Goal: Task Accomplishment & Management: Use online tool/utility

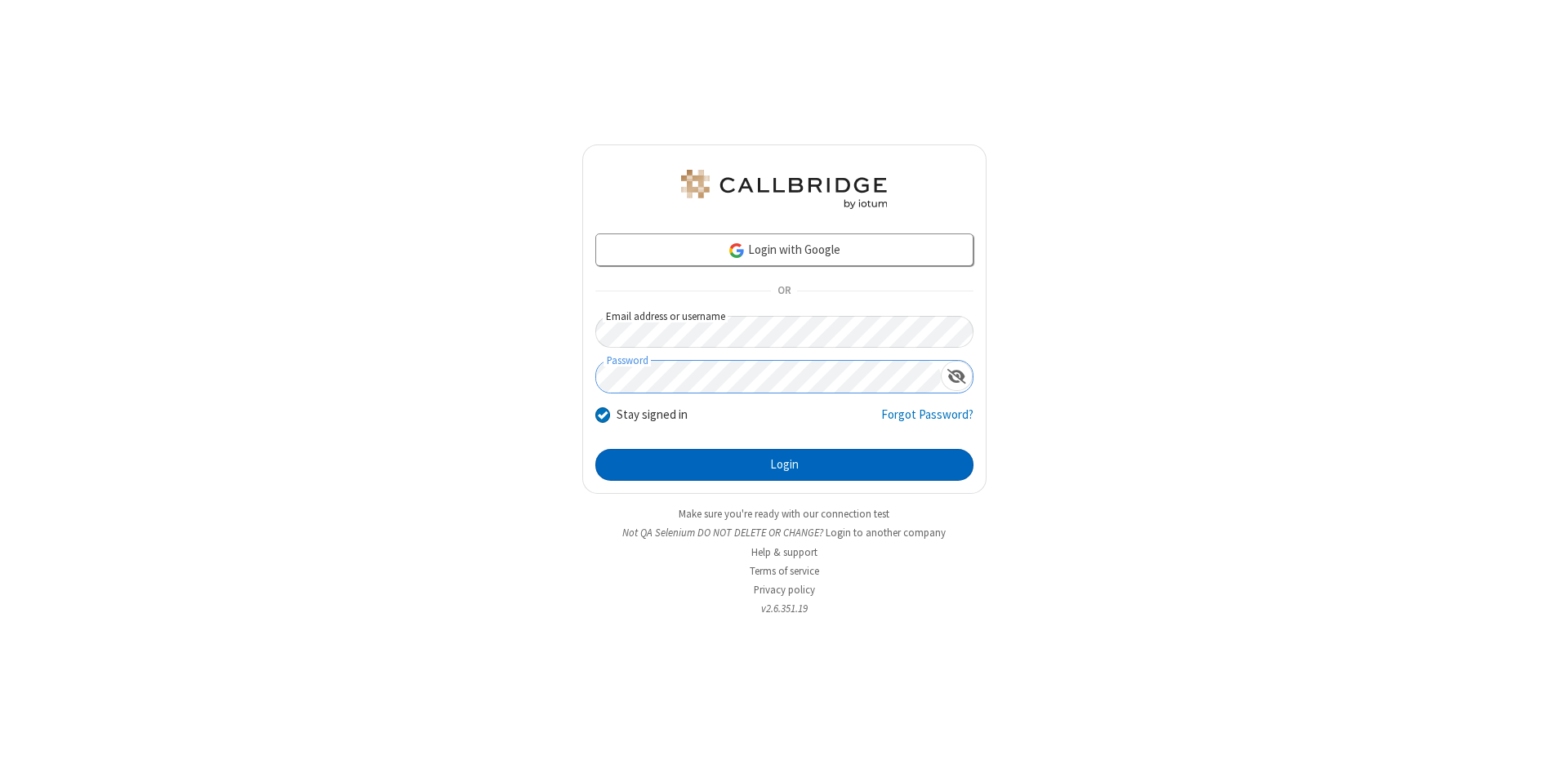
click at [784, 466] on button "Login" at bounding box center [784, 466] width 378 height 33
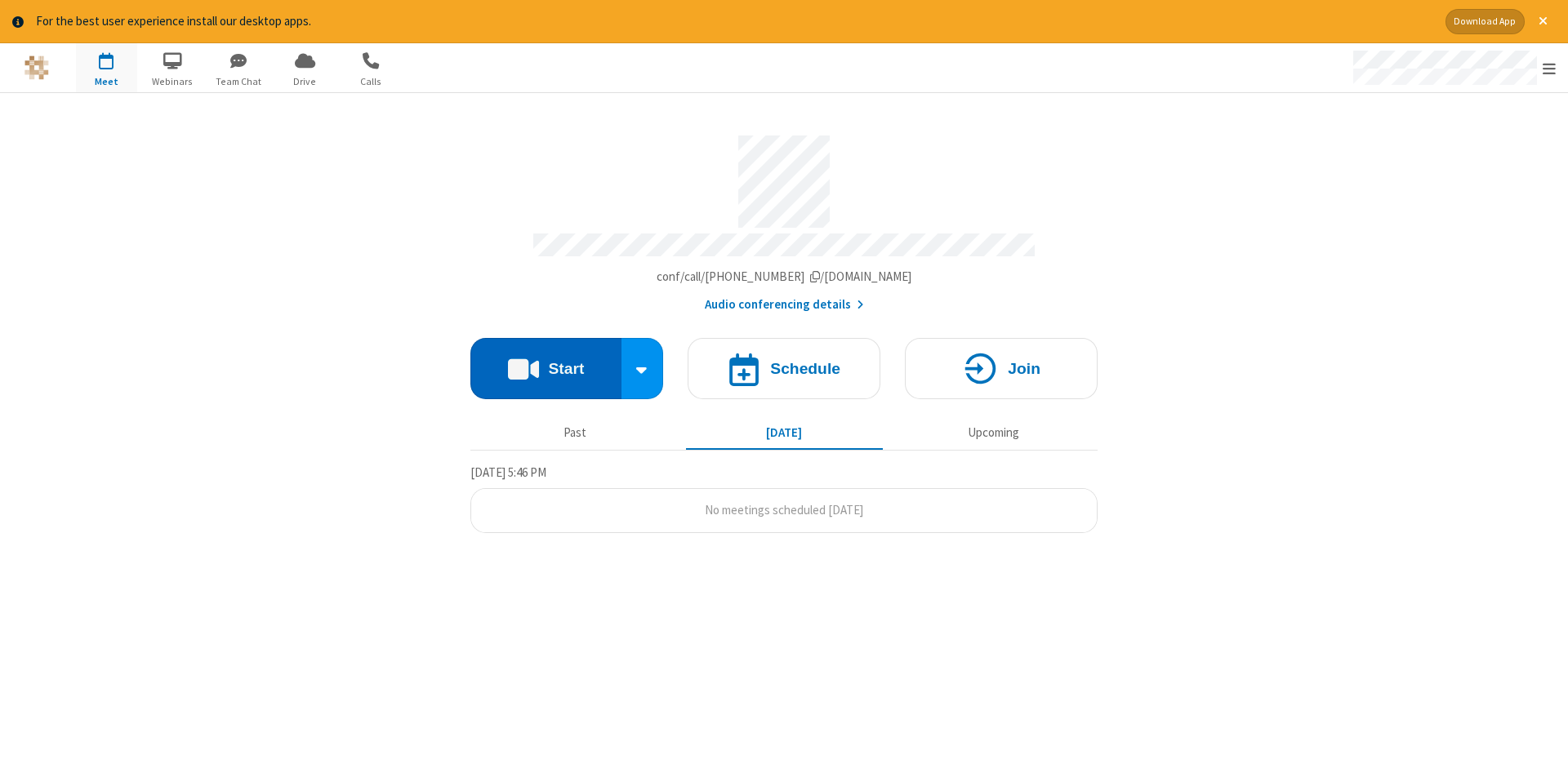
click at [545, 362] on button "Start" at bounding box center [546, 368] width 151 height 61
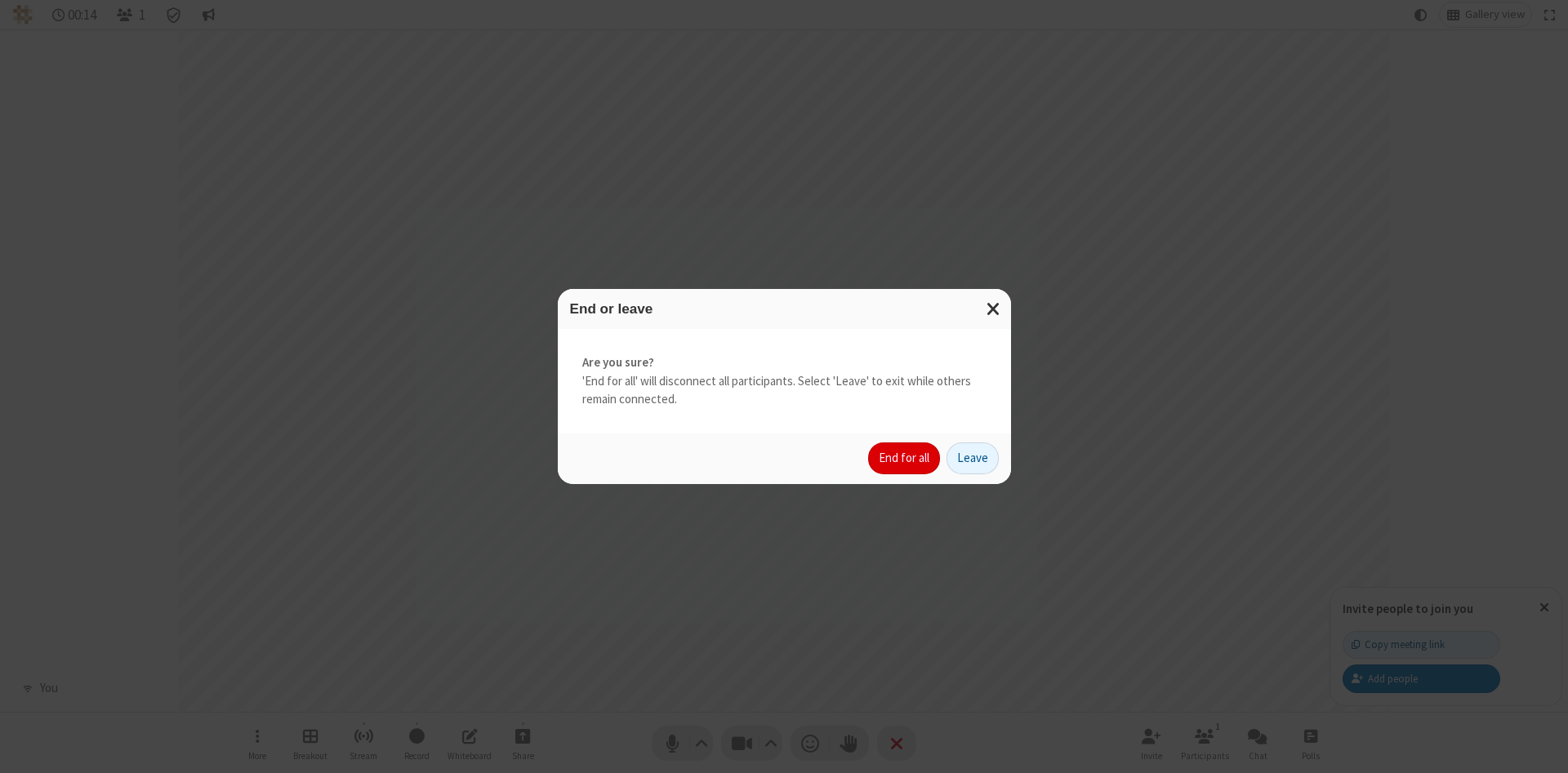
click at [905, 458] on button "End for all" at bounding box center [904, 459] width 72 height 33
